Goal: Navigation & Orientation: Understand site structure

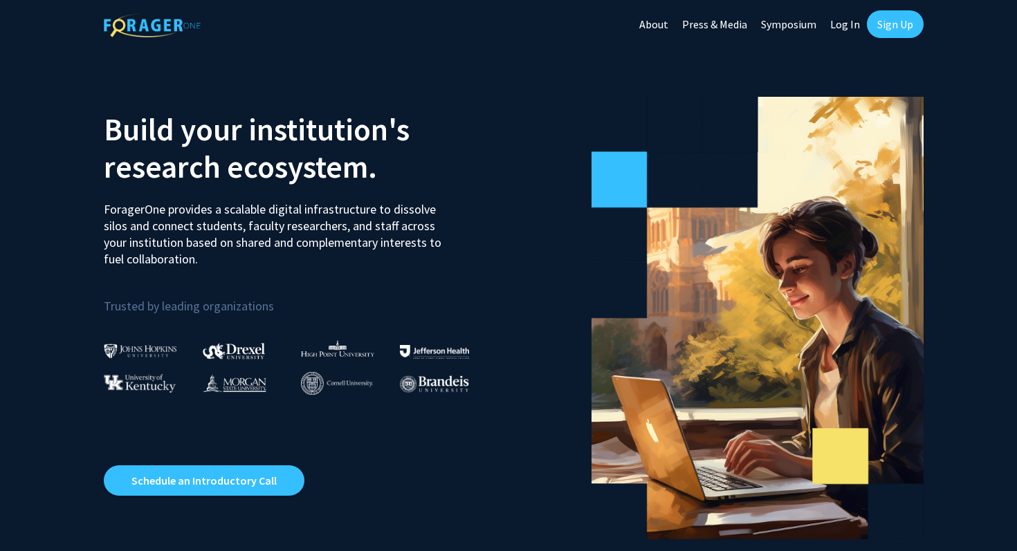
click at [886, 33] on link "Sign Up" at bounding box center [895, 24] width 57 height 28
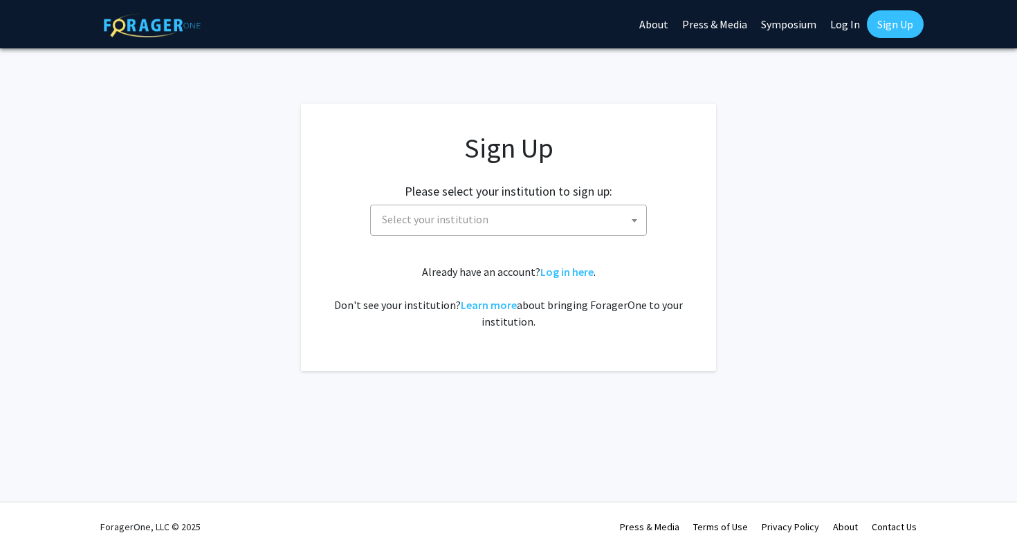
click at [523, 214] on span "Select your institution" at bounding box center [511, 219] width 270 height 28
type input "c"
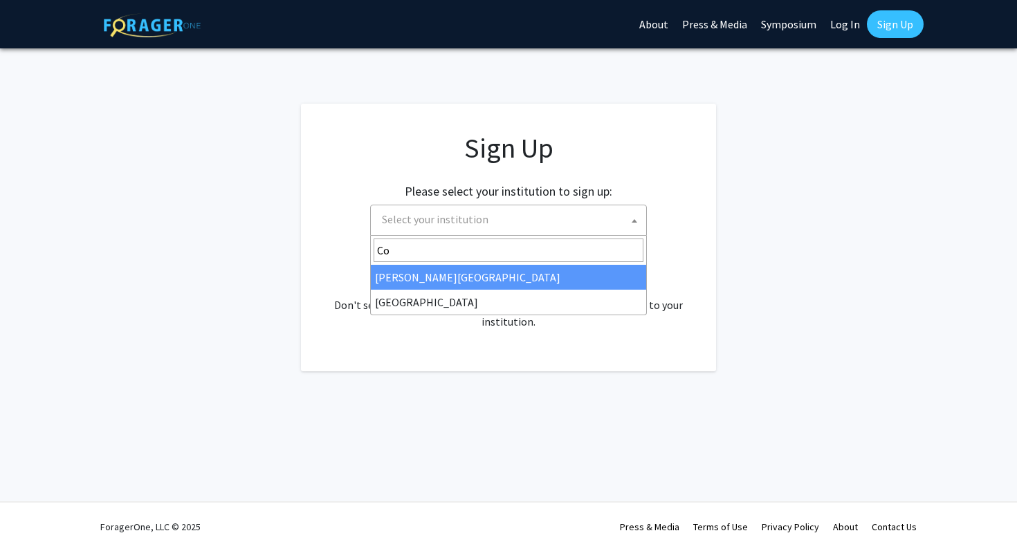
type input "C"
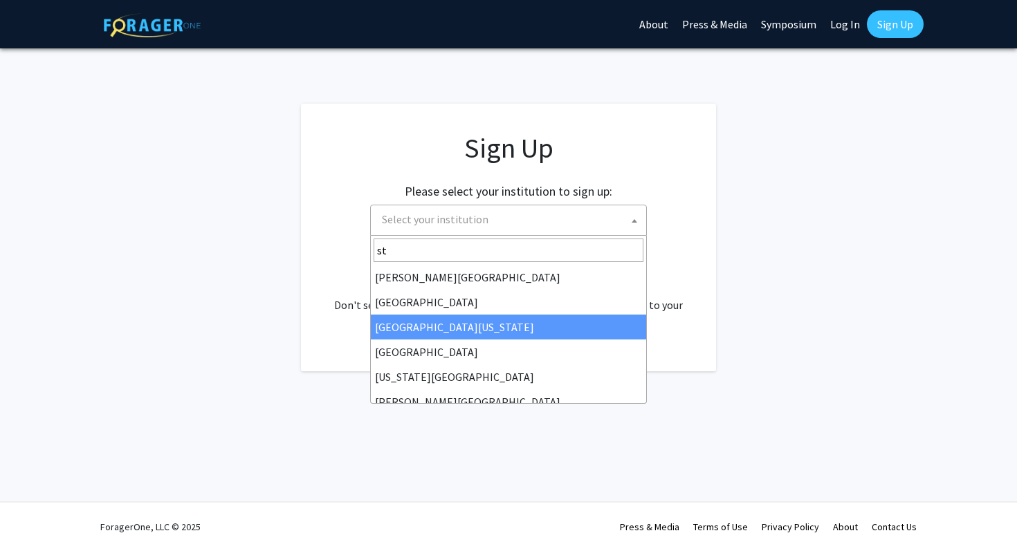
type input "s"
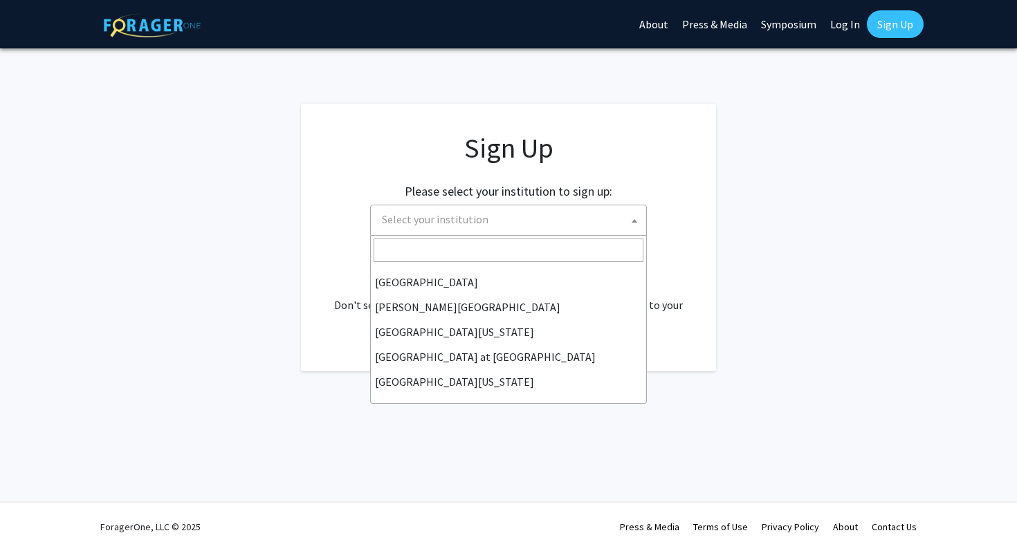
scroll to position [484, 0]
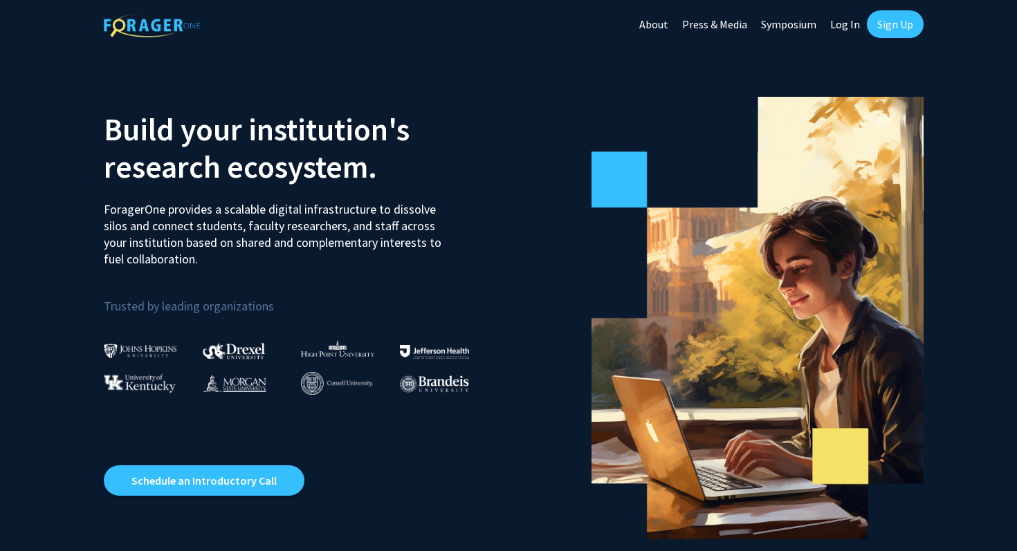
click at [661, 19] on link "About" at bounding box center [653, 24] width 43 height 48
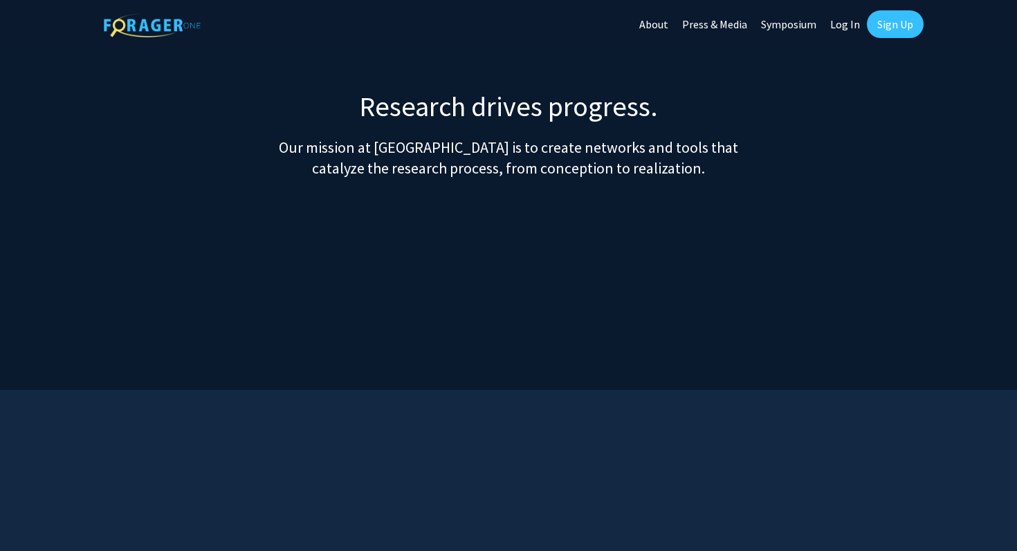
click at [703, 24] on link "Press & Media" at bounding box center [714, 24] width 79 height 48
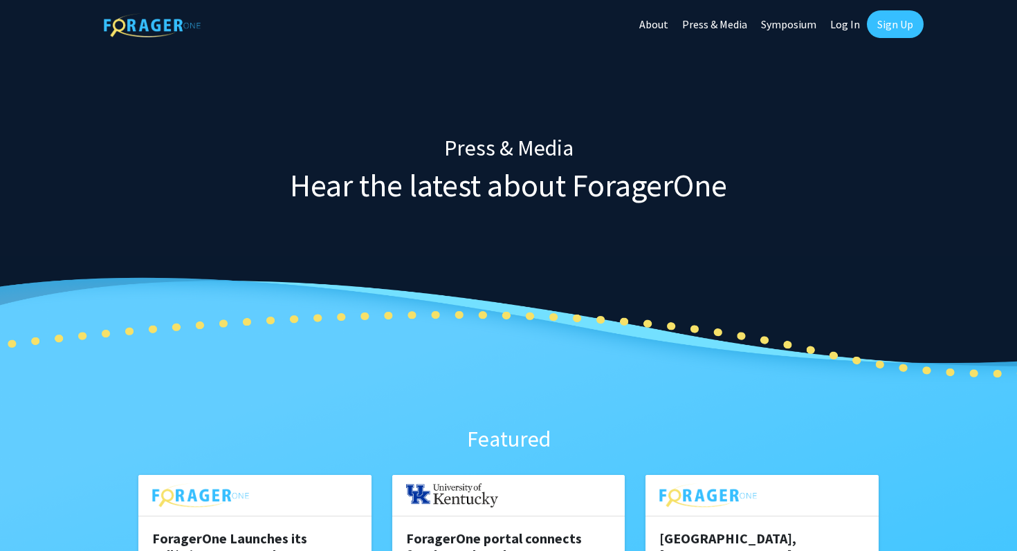
click at [766, 18] on link "Symposium" at bounding box center [788, 24] width 69 height 48
